Goal: Task Accomplishment & Management: Manage account settings

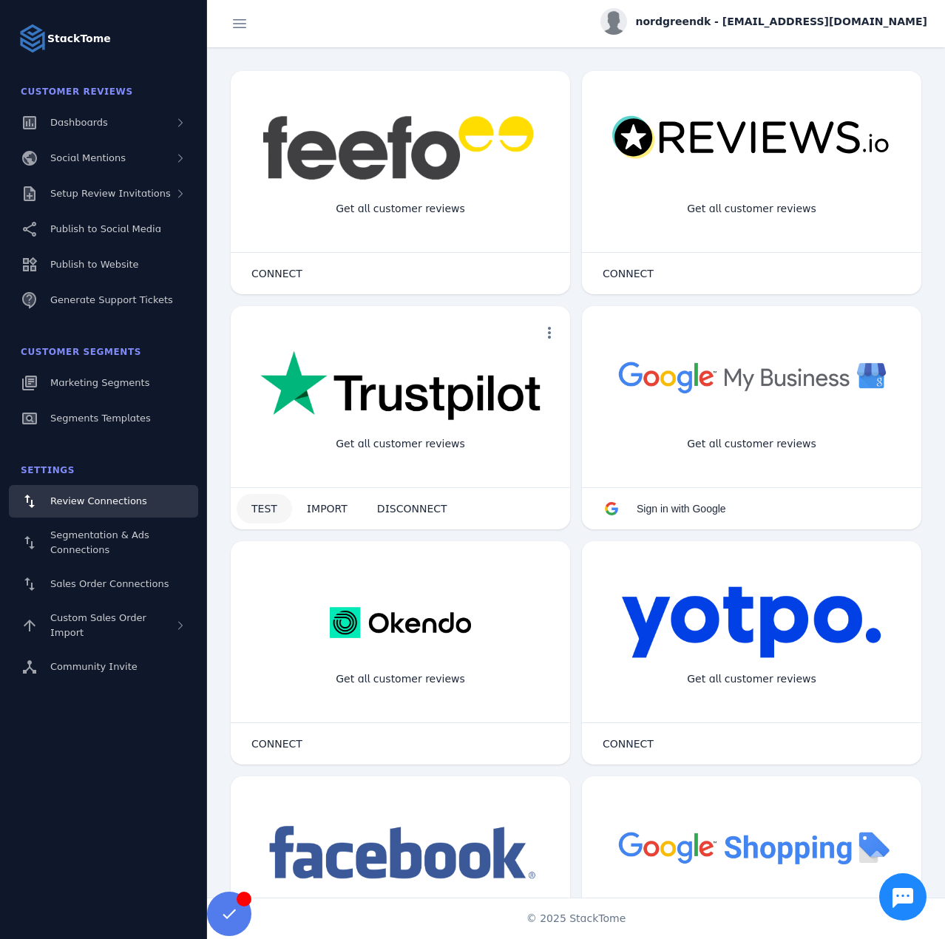
click at [254, 513] on span "TEST" at bounding box center [264, 509] width 26 height 10
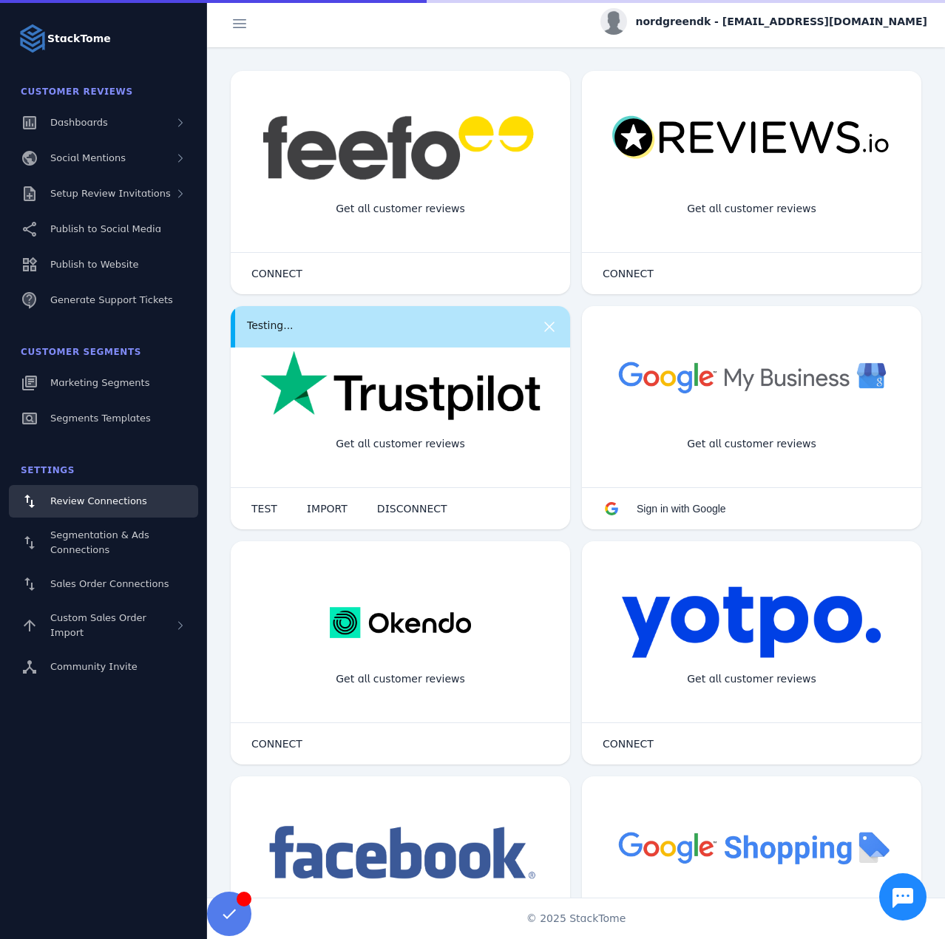
click at [754, 27] on span "nordgreendk - [EMAIL_ADDRESS][DOMAIN_NAME]" at bounding box center [782, 22] width 292 height 16
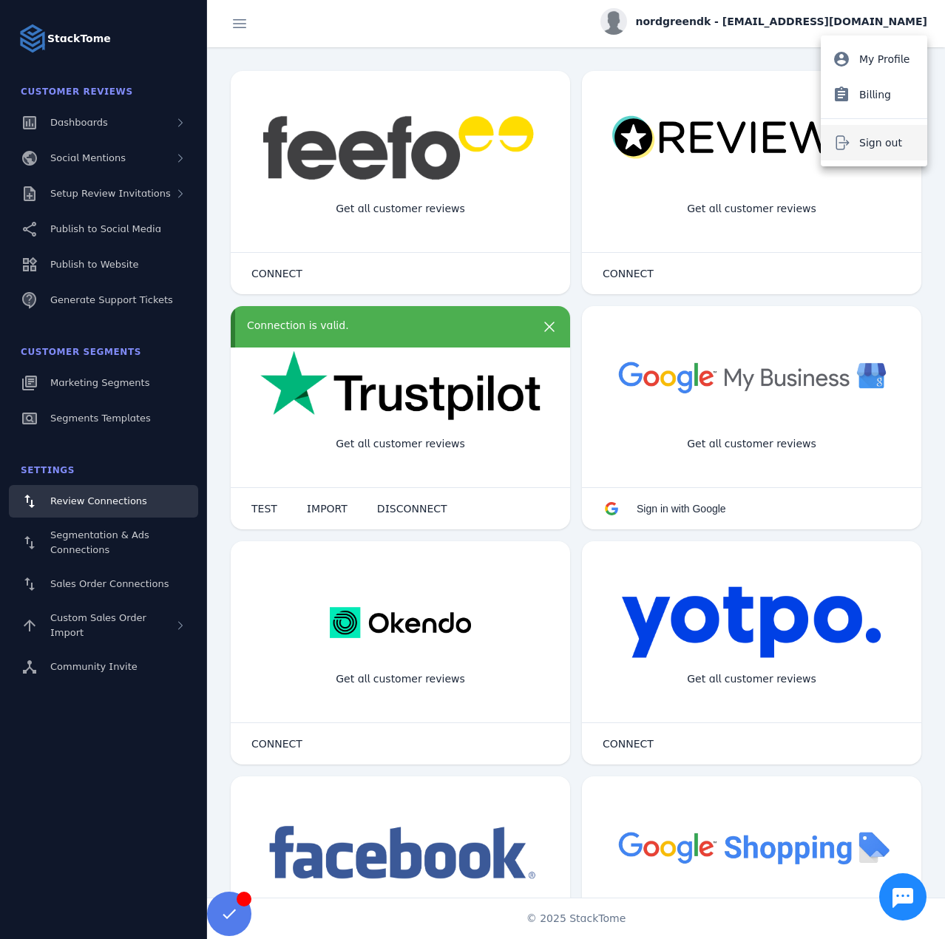
click at [833, 145] on icon at bounding box center [842, 143] width 18 height 18
